Goal: Information Seeking & Learning: Check status

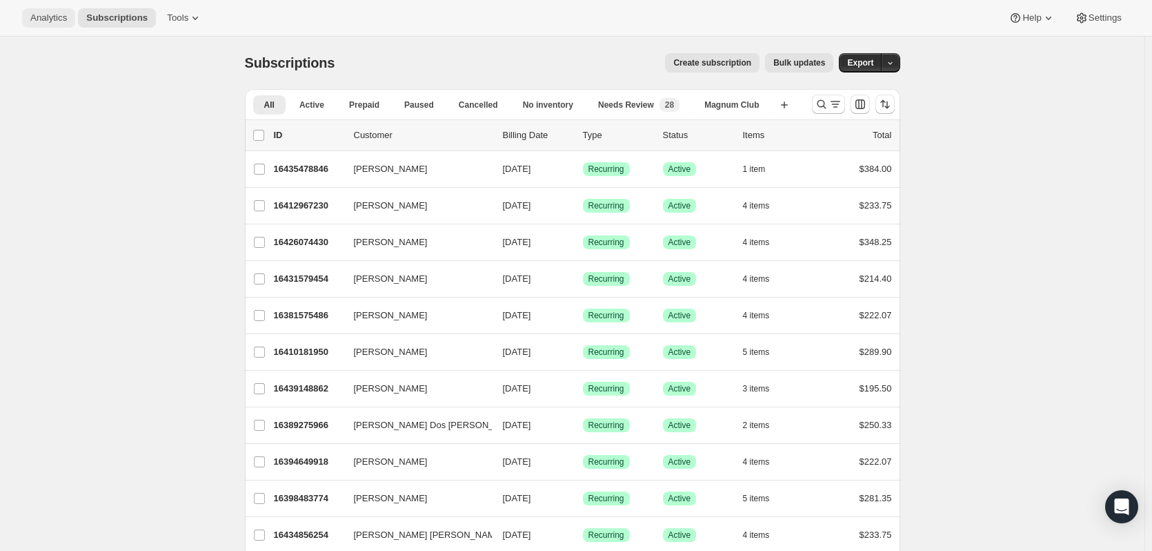
click at [50, 18] on span "Analytics" at bounding box center [48, 17] width 37 height 11
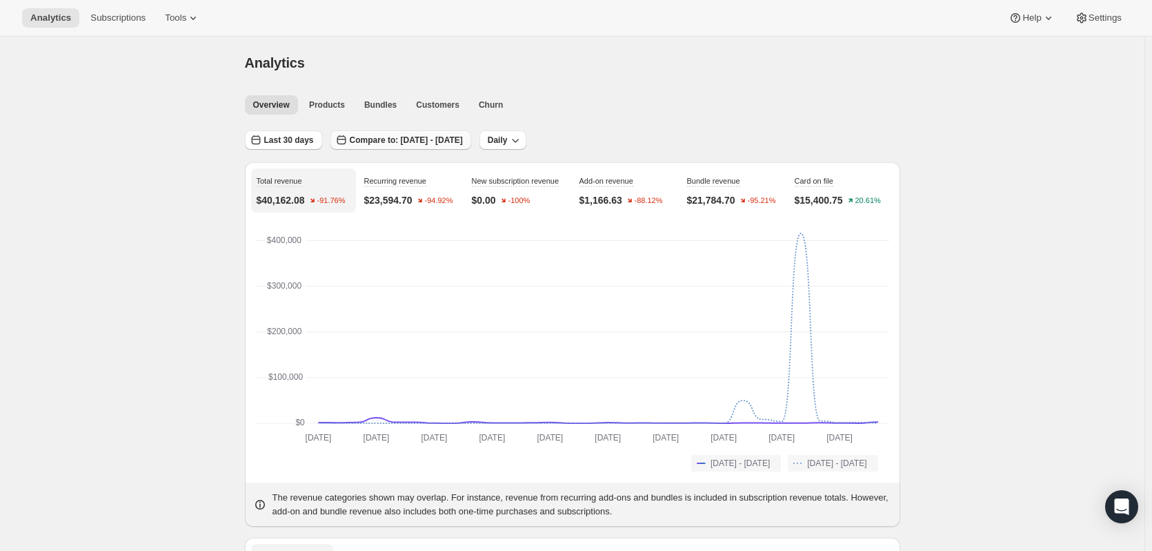
click at [375, 137] on span "Compare to: [DATE] - [DATE]" at bounding box center [406, 140] width 113 height 11
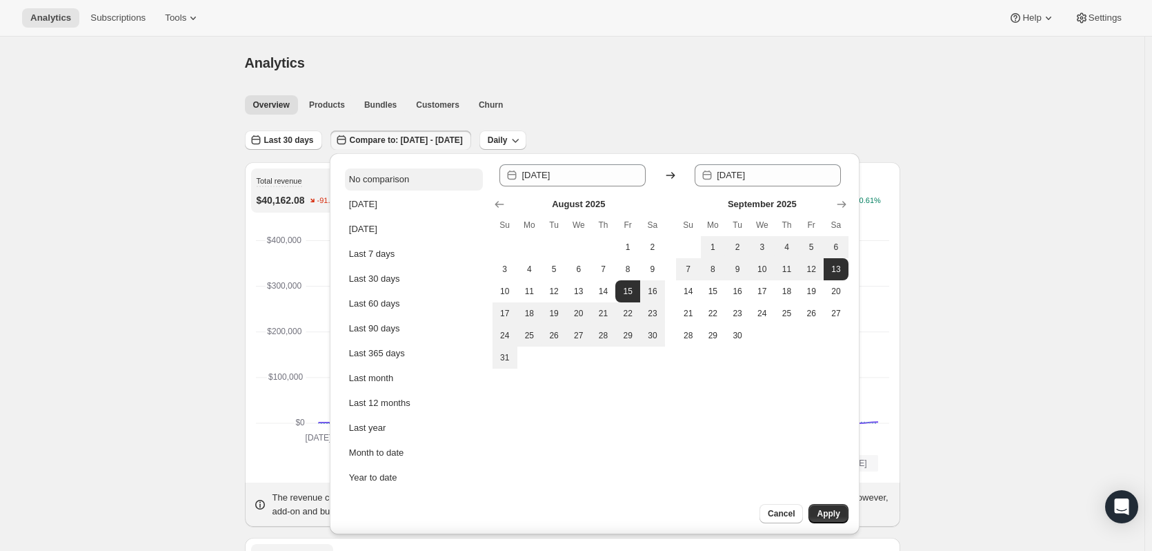
click at [400, 177] on div "No comparison" at bounding box center [379, 179] width 60 height 14
type input "[DATE]"
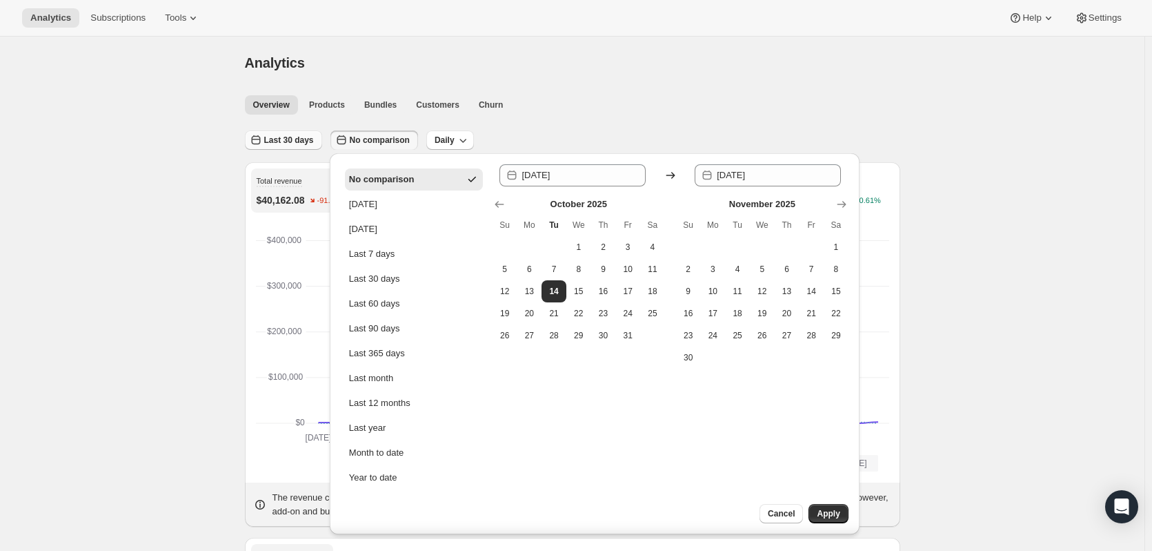
click at [302, 139] on span "Last 30 days" at bounding box center [289, 140] width 50 height 11
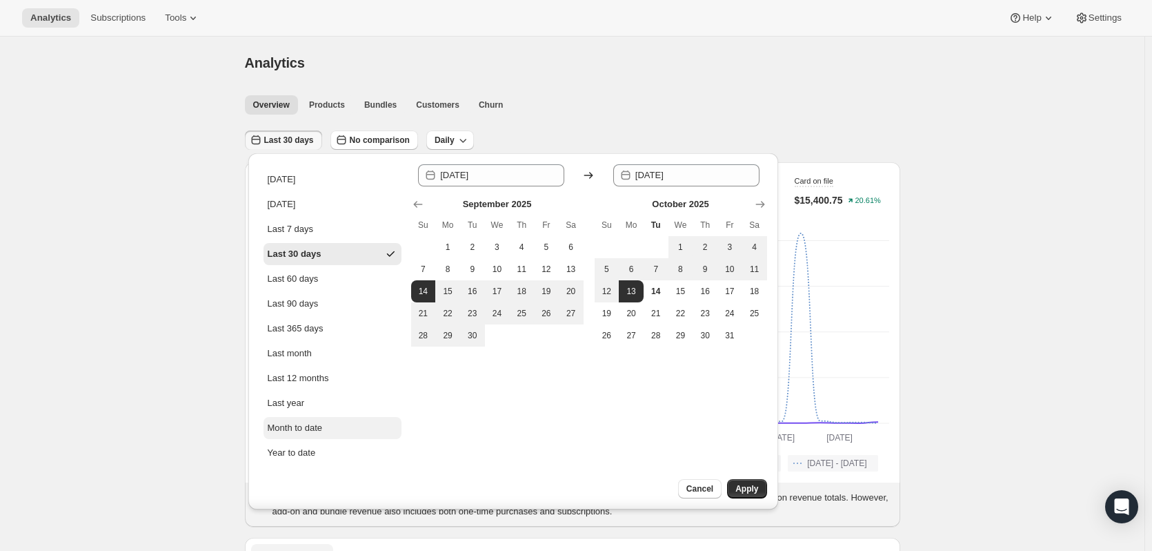
click at [305, 422] on div "Month to date" at bounding box center [295, 428] width 55 height 14
type input "[DATE]"
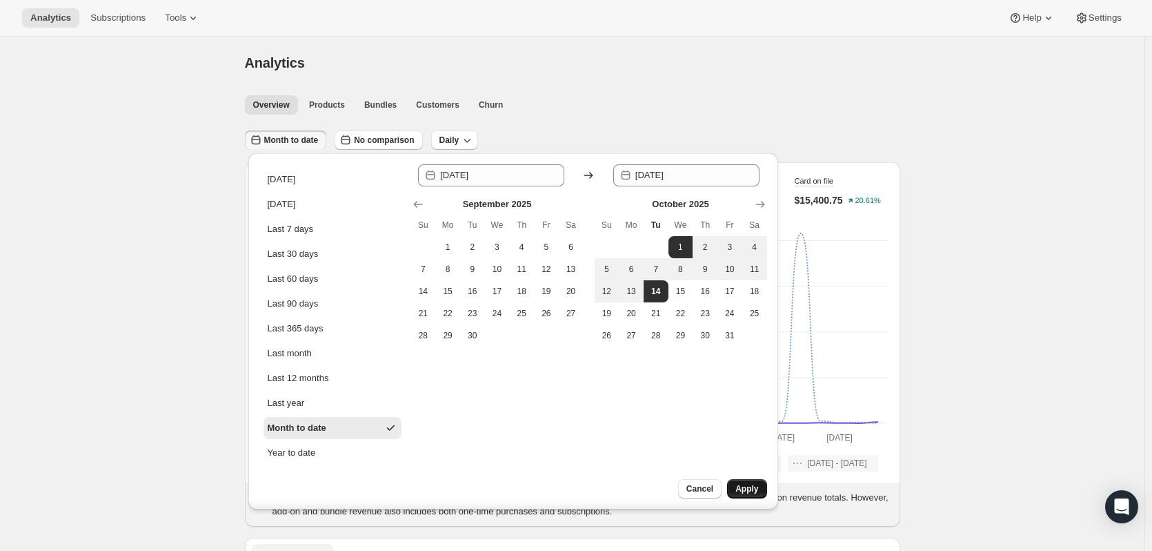
click at [740, 489] on span "Apply" at bounding box center [747, 488] width 23 height 11
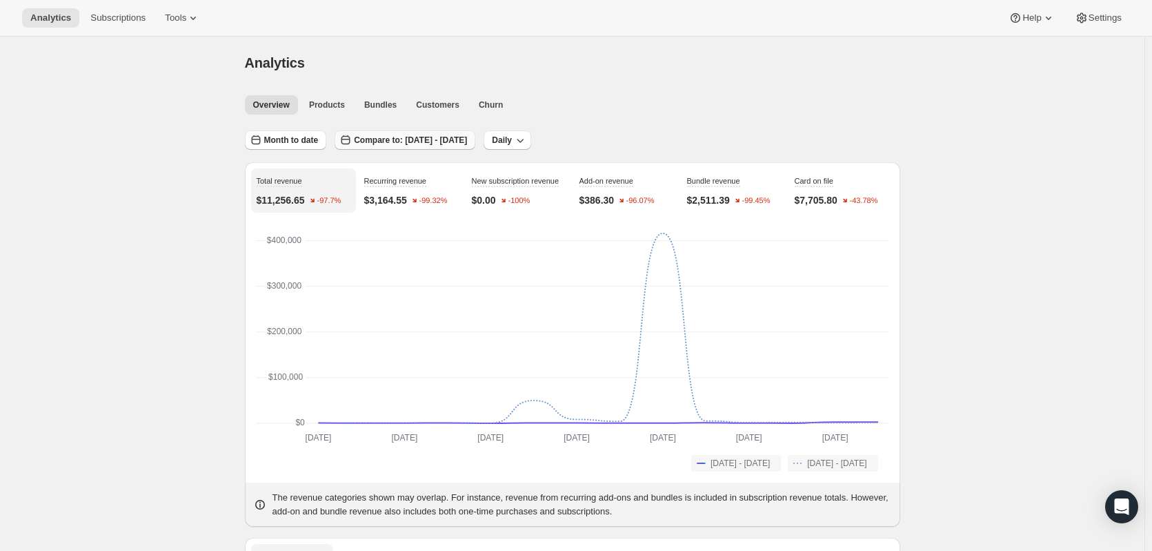
click at [441, 139] on span "Compare to: [DATE] - [DATE]" at bounding box center [410, 140] width 113 height 11
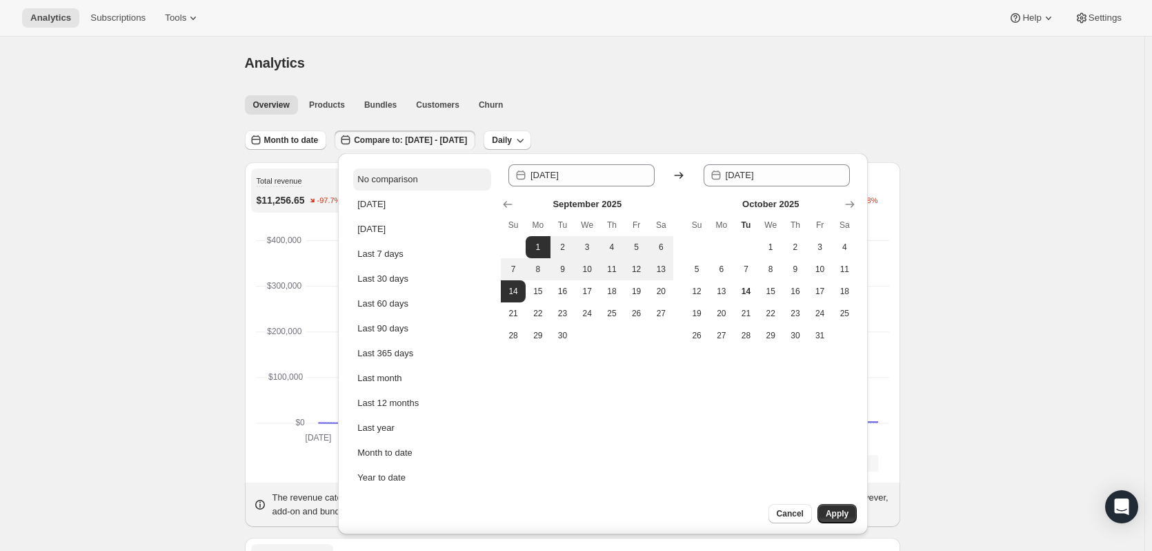
click at [391, 174] on div "No comparison" at bounding box center [387, 179] width 60 height 14
type input "[DATE]"
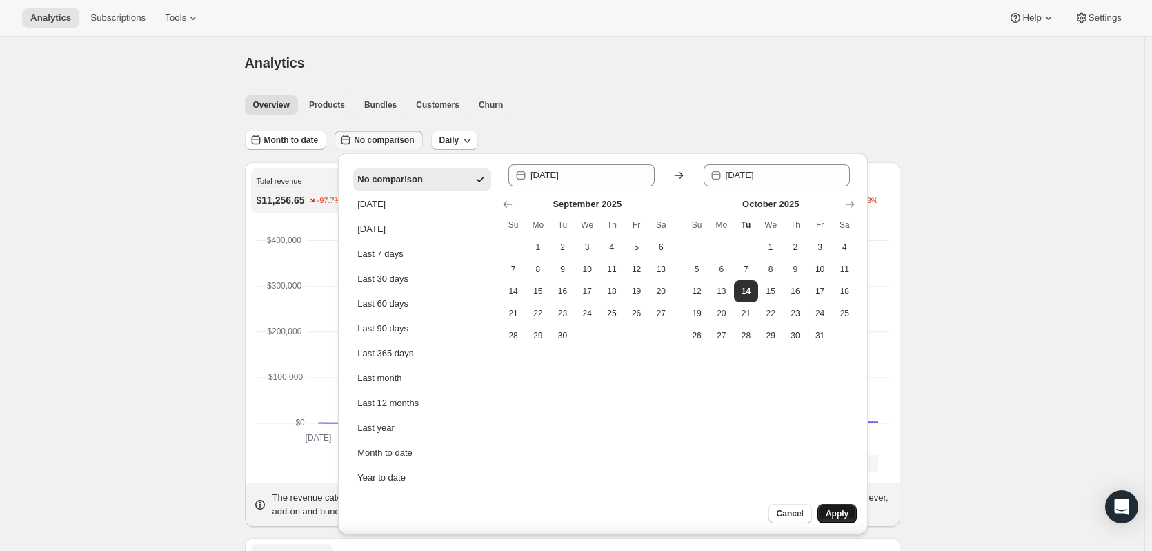
click at [840, 508] on button "Apply" at bounding box center [837, 513] width 39 height 19
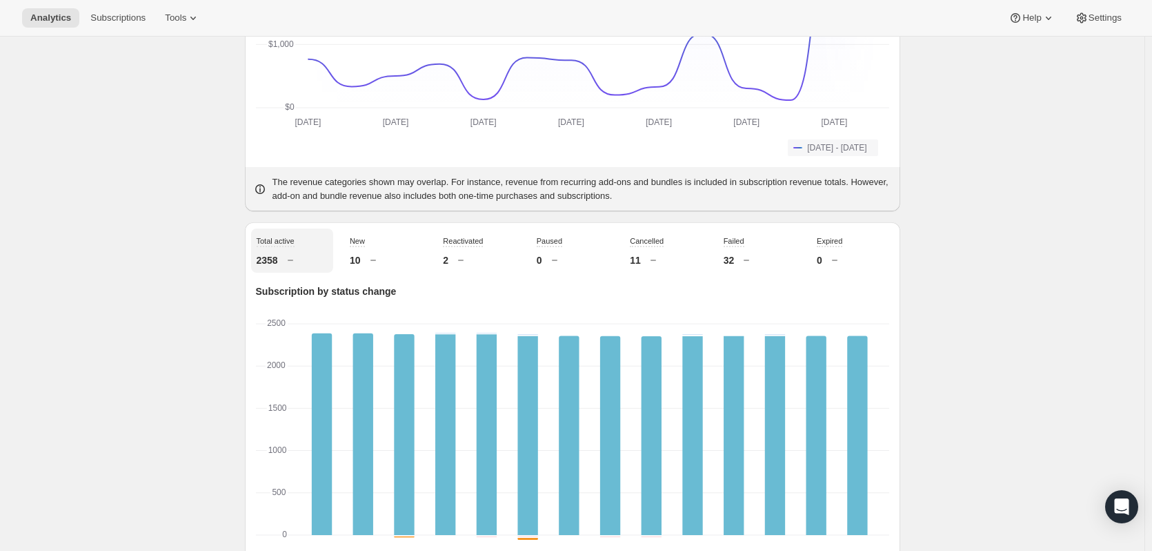
scroll to position [276, 0]
